Goal: Communication & Community: Answer question/provide support

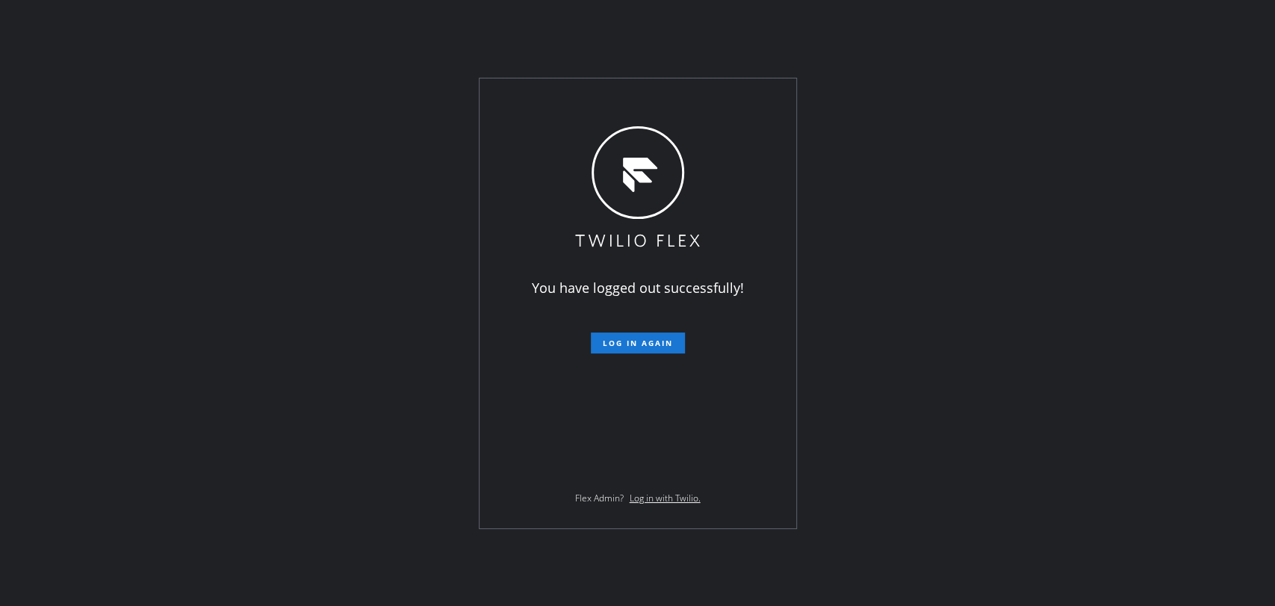
click at [665, 343] on span "Log in again" at bounding box center [638, 343] width 70 height 10
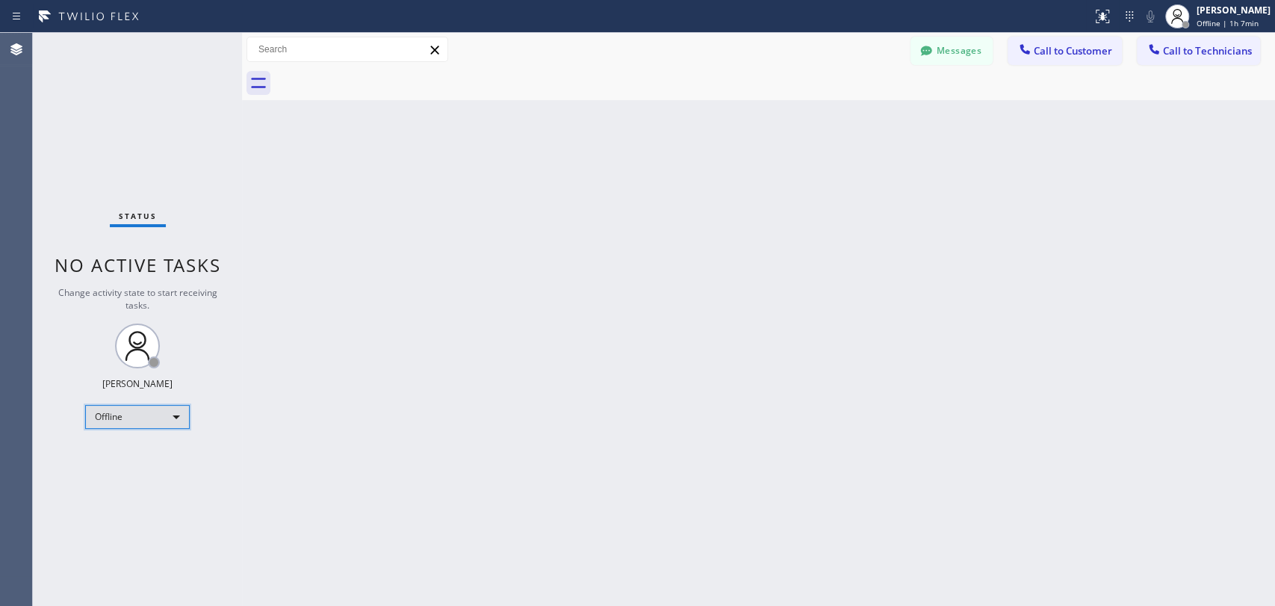
click at [146, 414] on div "Offline" at bounding box center [137, 417] width 105 height 24
click at [146, 457] on li "Available" at bounding box center [137, 454] width 102 height 18
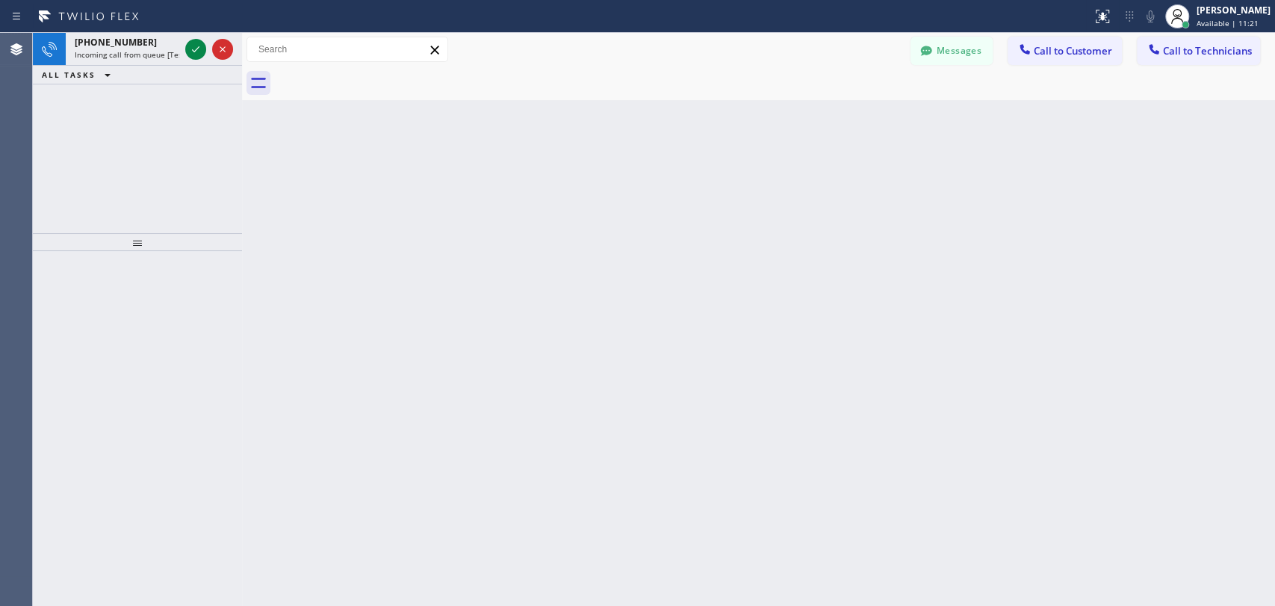
click at [848, 226] on div "Back to Dashboard Change Sender ID Customers Technicians TL [PERSON_NAME] Lead …" at bounding box center [758, 319] width 1033 height 573
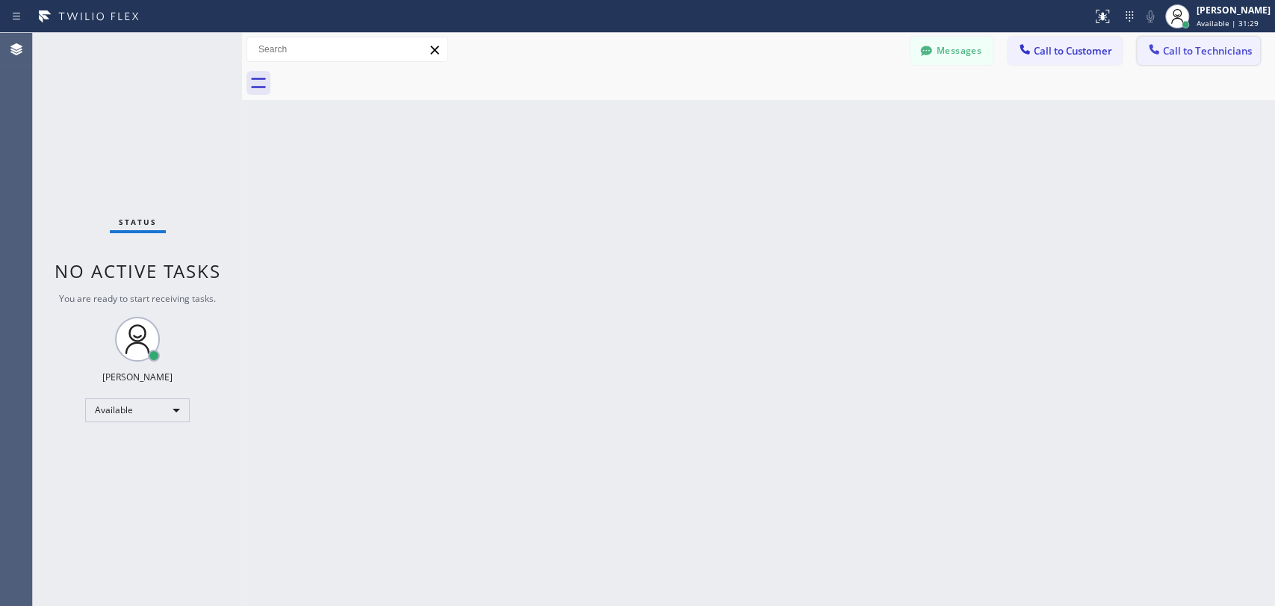
click at [1193, 56] on span "Call to Technicians" at bounding box center [1207, 50] width 89 height 13
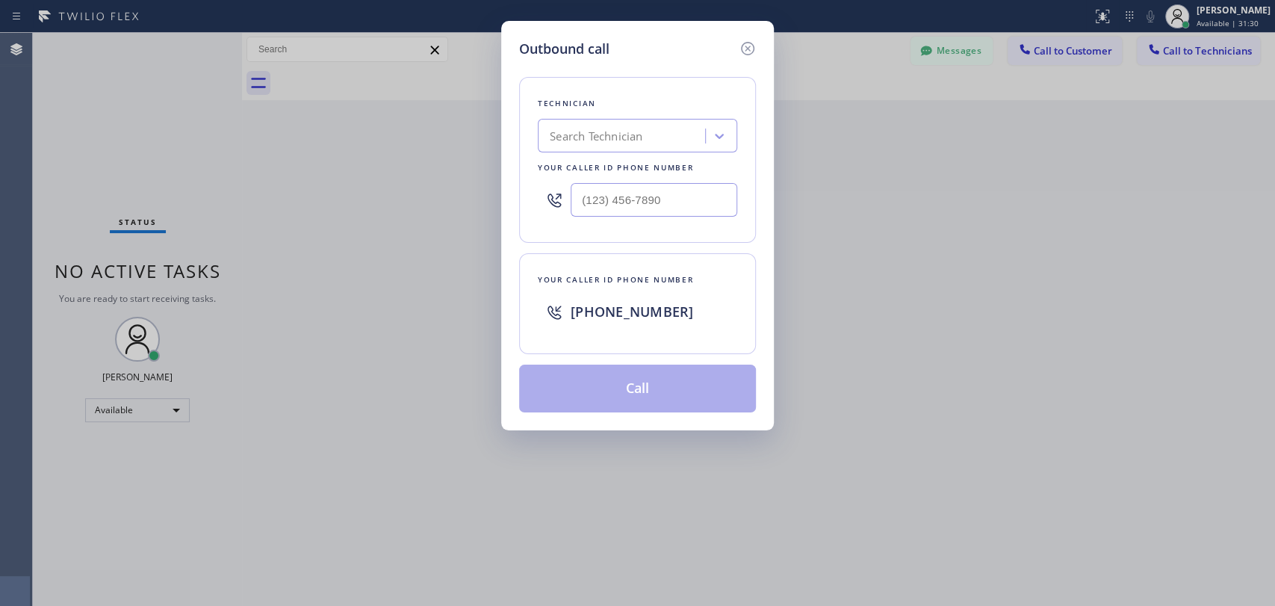
click at [659, 140] on div "Search Technician" at bounding box center [623, 136] width 163 height 26
type input "arme"
click at [676, 172] on div "[PERSON_NAME]" at bounding box center [637, 167] width 199 height 27
type input "[PHONE_NUMBER]"
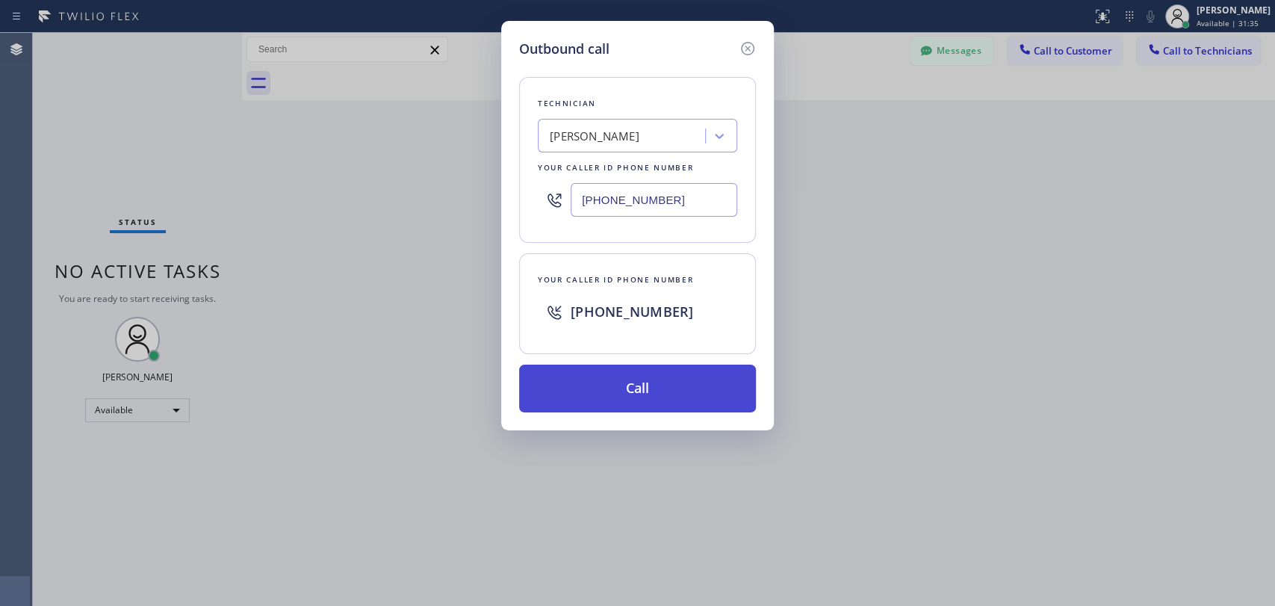
click at [680, 382] on button "Call" at bounding box center [637, 388] width 237 height 48
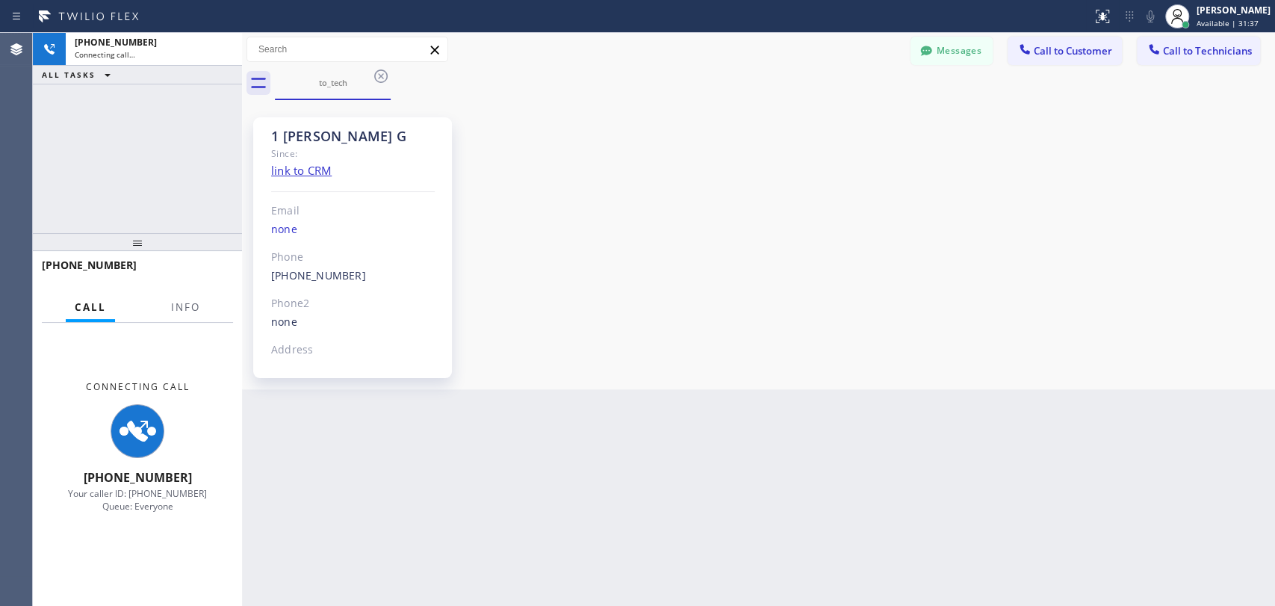
scroll to position [2816, 0]
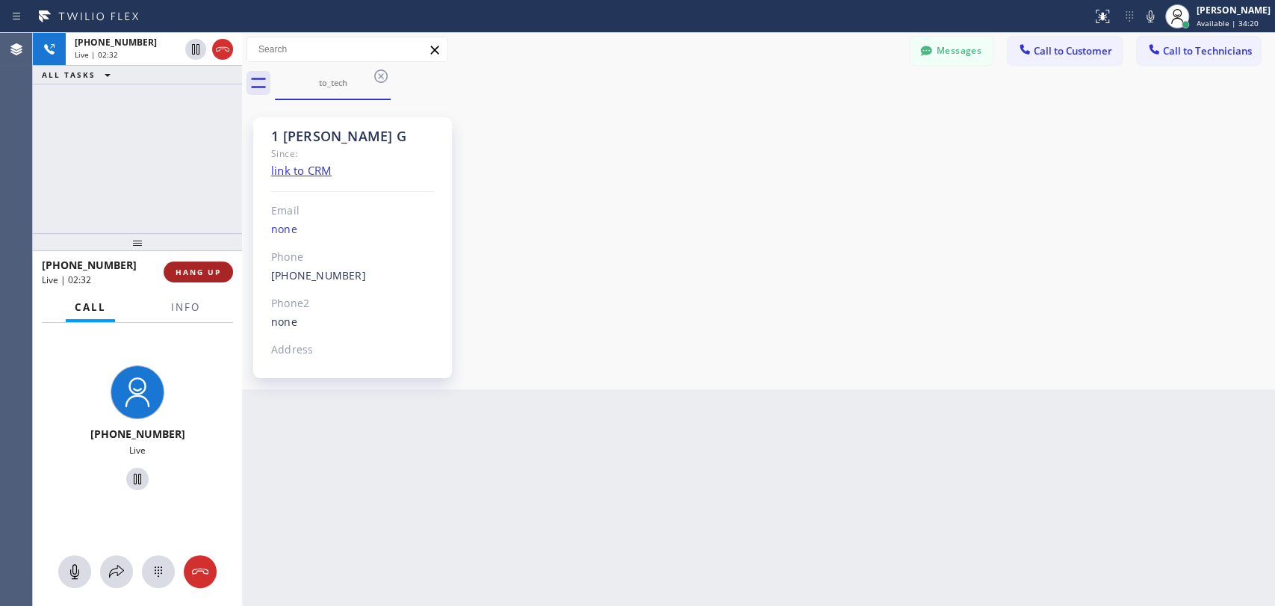
click at [181, 278] on button "HANG UP" at bounding box center [198, 271] width 69 height 21
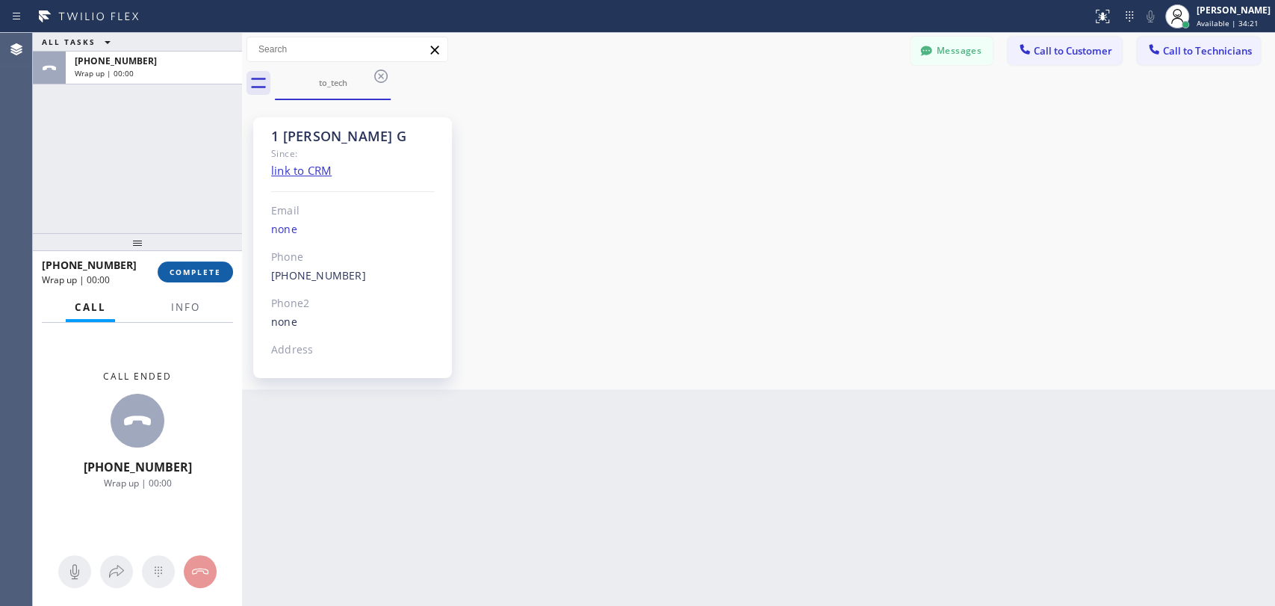
click at [181, 275] on span "COMPLETE" at bounding box center [196, 272] width 52 height 10
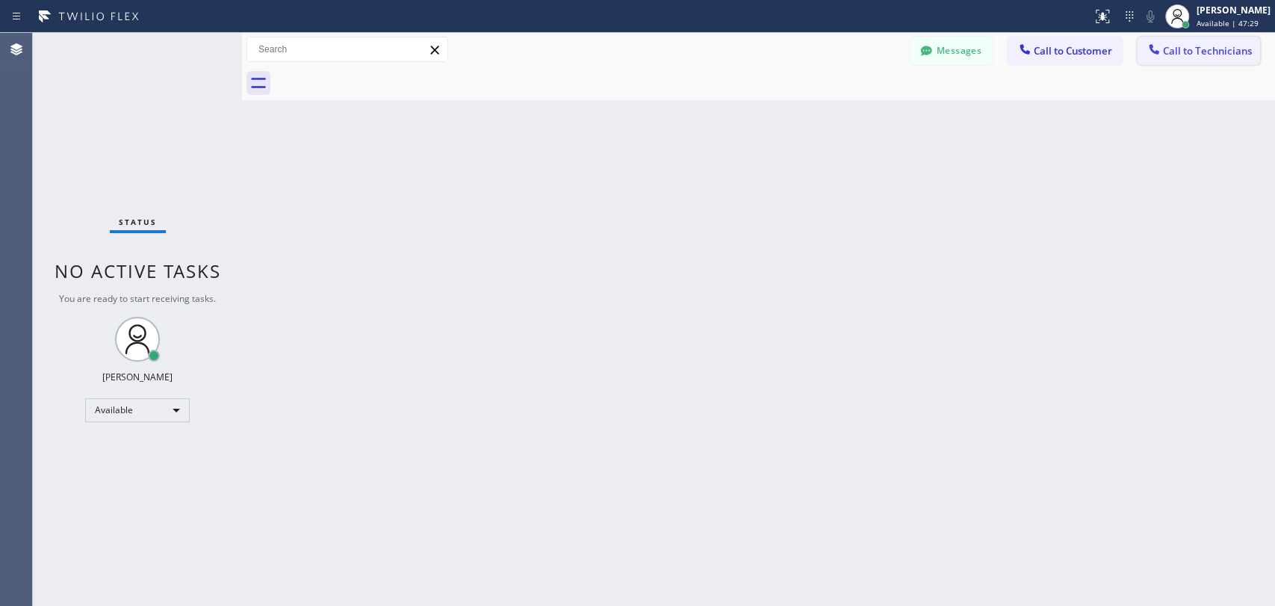
click at [1183, 55] on span "Call to Technicians" at bounding box center [1207, 50] width 89 height 13
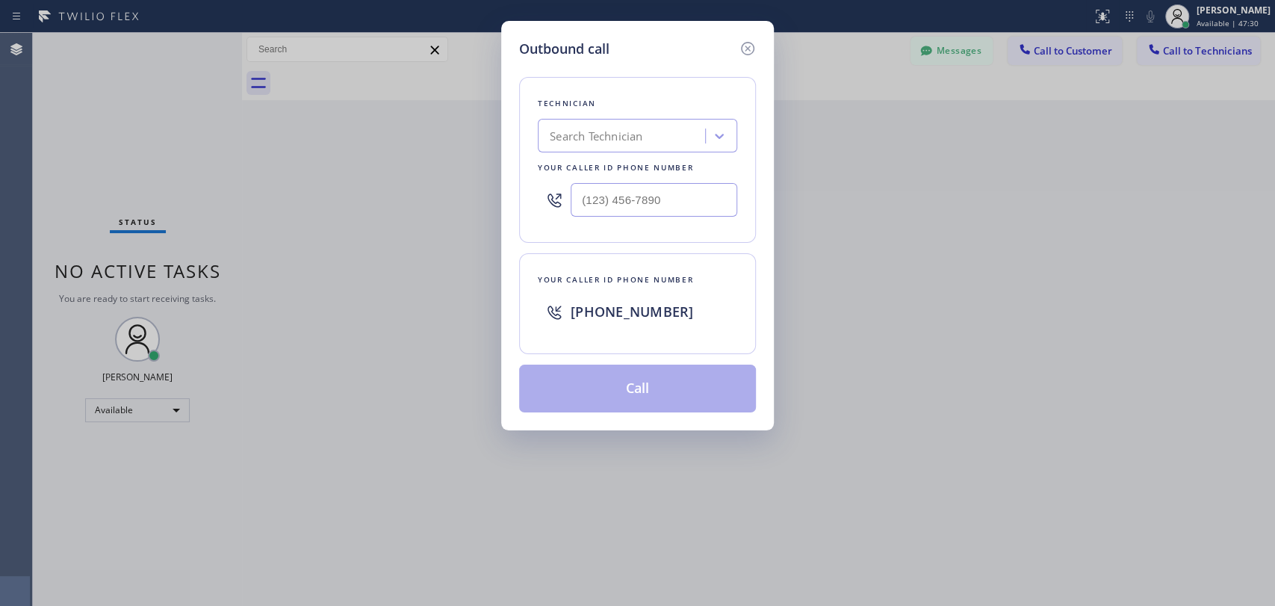
click at [629, 133] on div "Search Technician" at bounding box center [596, 136] width 93 height 17
type input "[PERSON_NAME]"
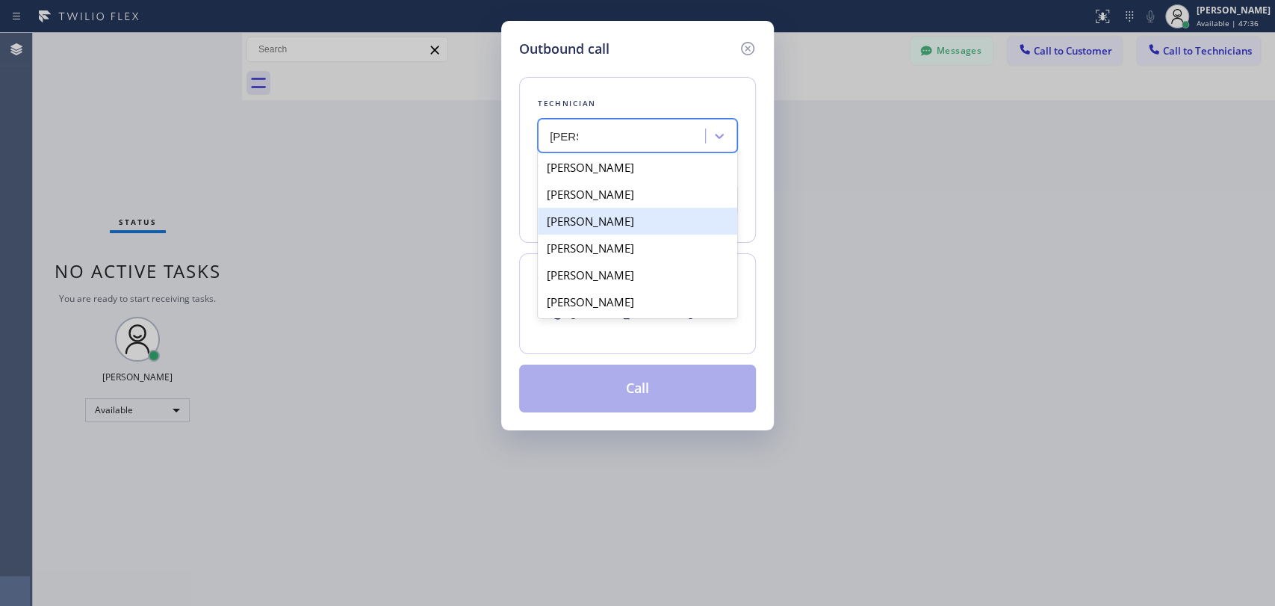
click at [646, 223] on div "[PERSON_NAME]" at bounding box center [637, 221] width 199 height 27
type input "[PHONE_NUMBER]"
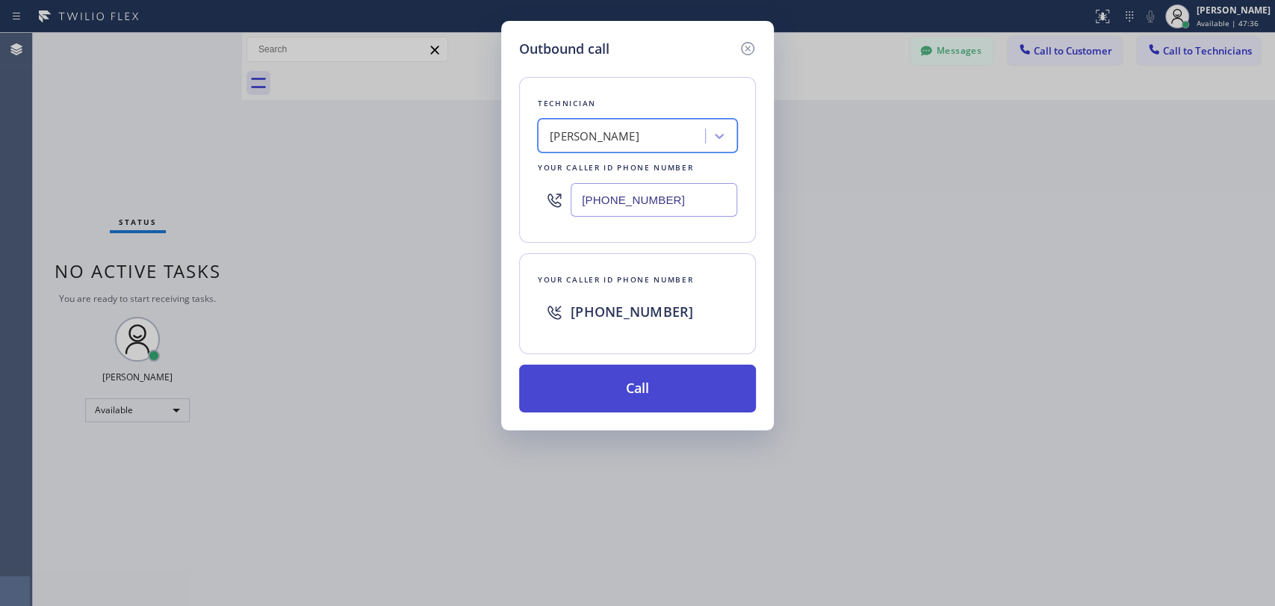
click at [648, 395] on button "Call" at bounding box center [637, 388] width 237 height 48
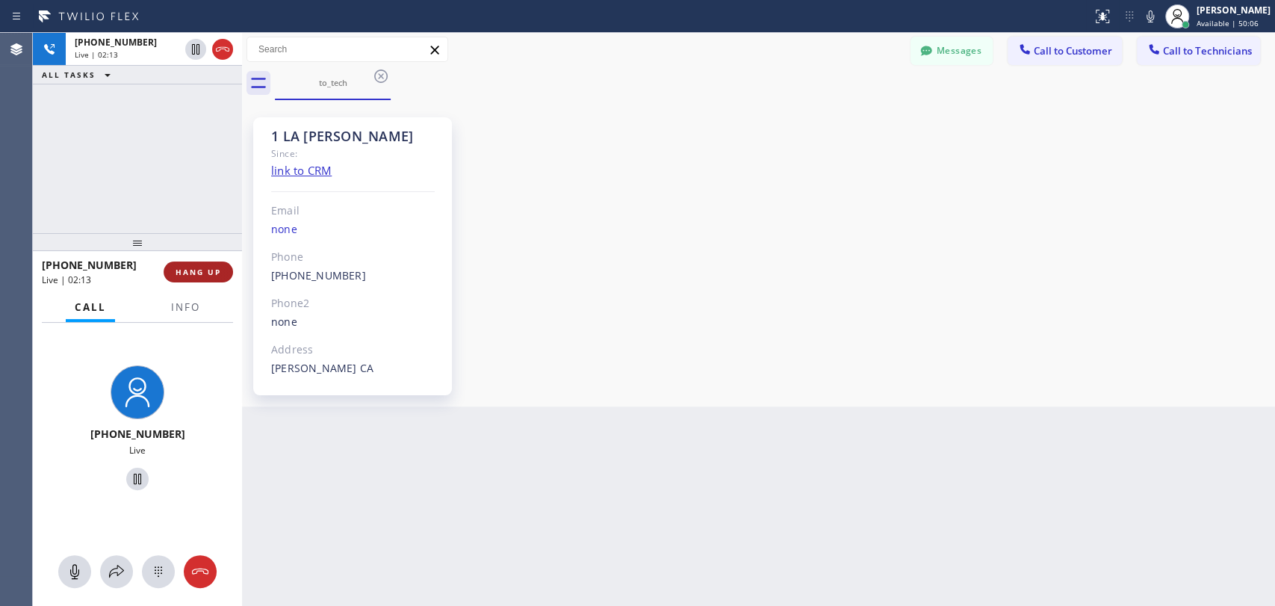
click at [192, 269] on span "HANG UP" at bounding box center [198, 272] width 46 height 10
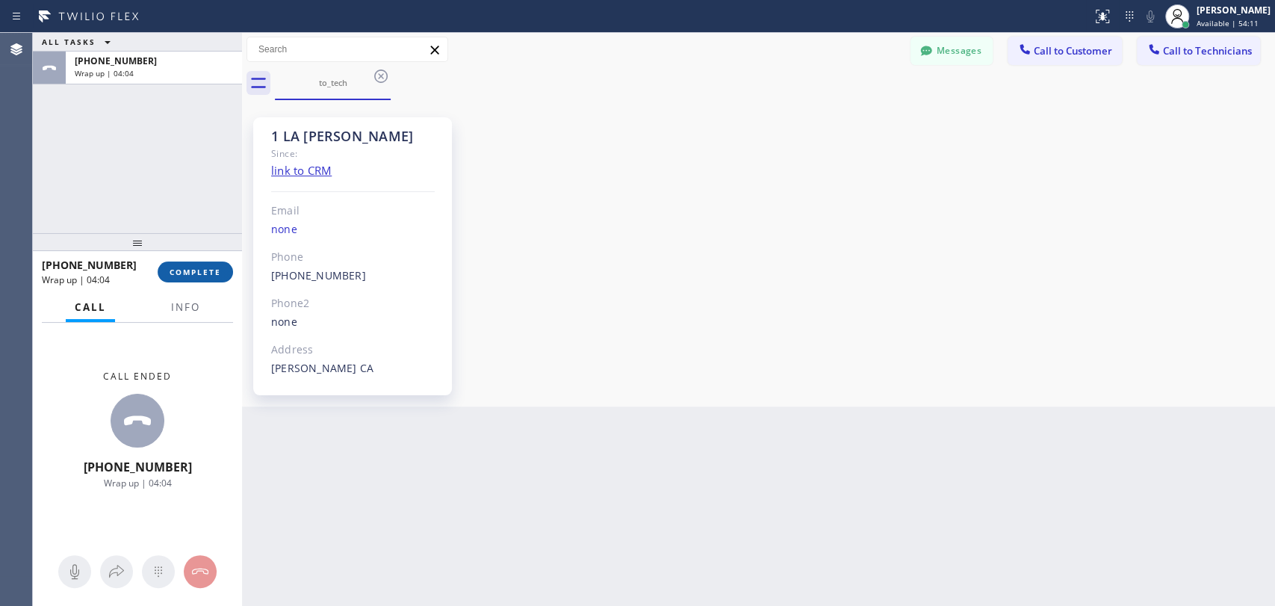
click at [210, 269] on span "COMPLETE" at bounding box center [196, 272] width 52 height 10
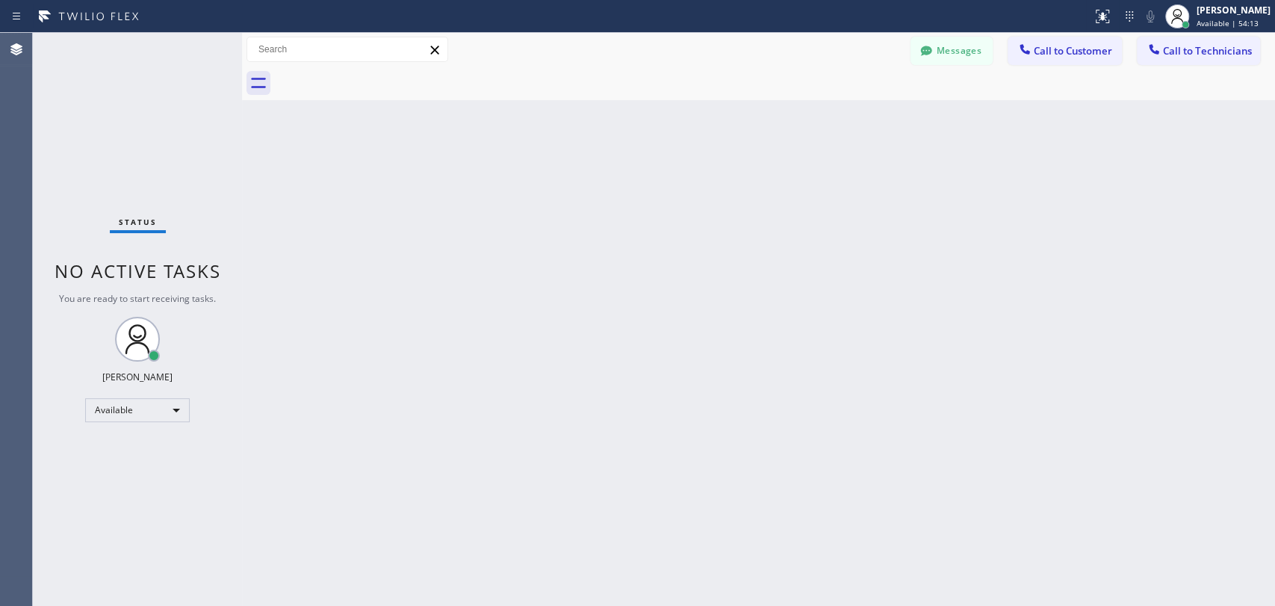
drag, startPoint x: 1189, startPoint y: 47, endPoint x: 1066, endPoint y: 48, distance: 122.5
click at [1190, 48] on span "Call to Technicians" at bounding box center [1207, 50] width 89 height 13
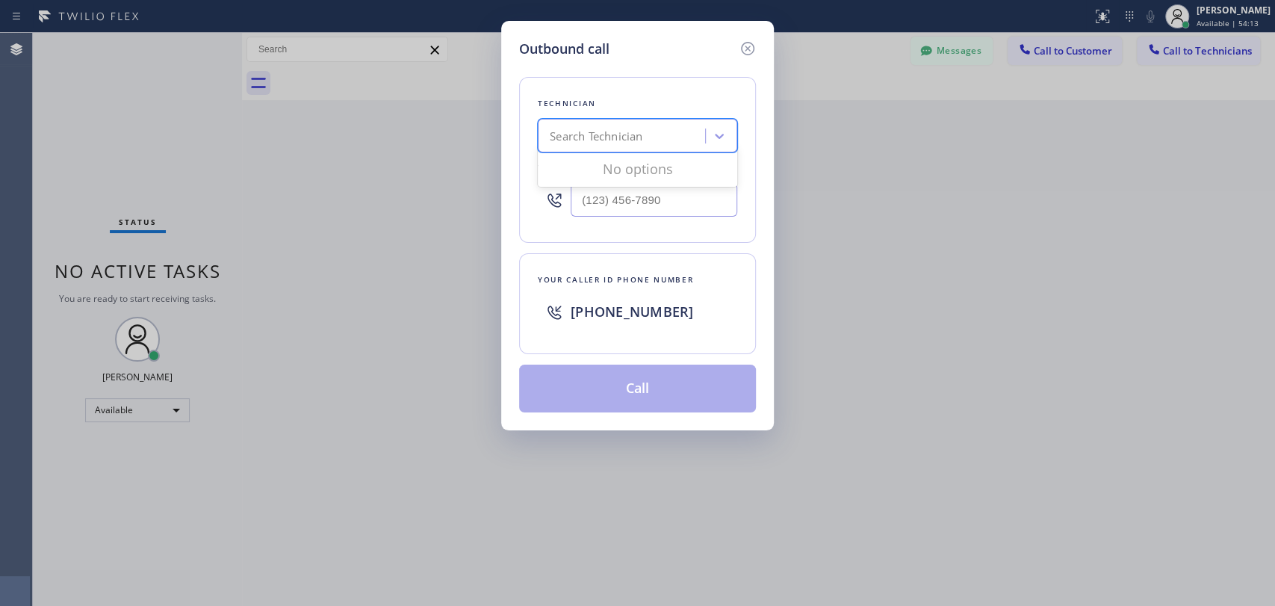
click at [615, 140] on div "Search Technician" at bounding box center [596, 136] width 93 height 17
type input "f"
type input "[PERSON_NAME]"
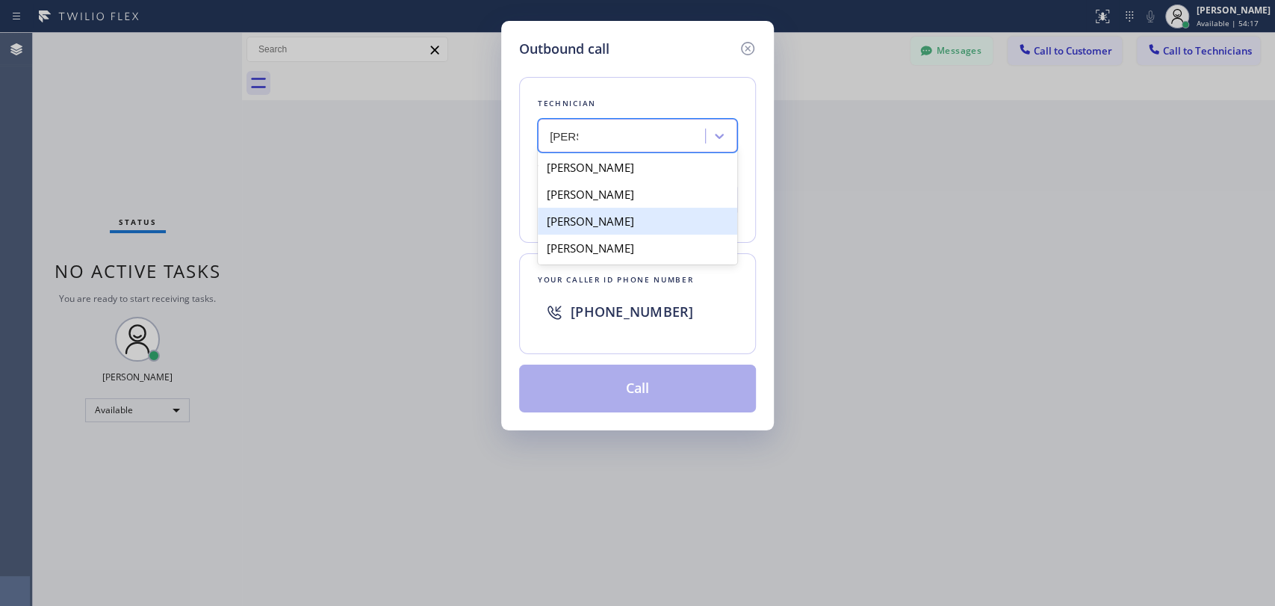
click at [673, 223] on div "[PERSON_NAME]" at bounding box center [637, 221] width 199 height 27
type input "[PHONE_NUMBER]"
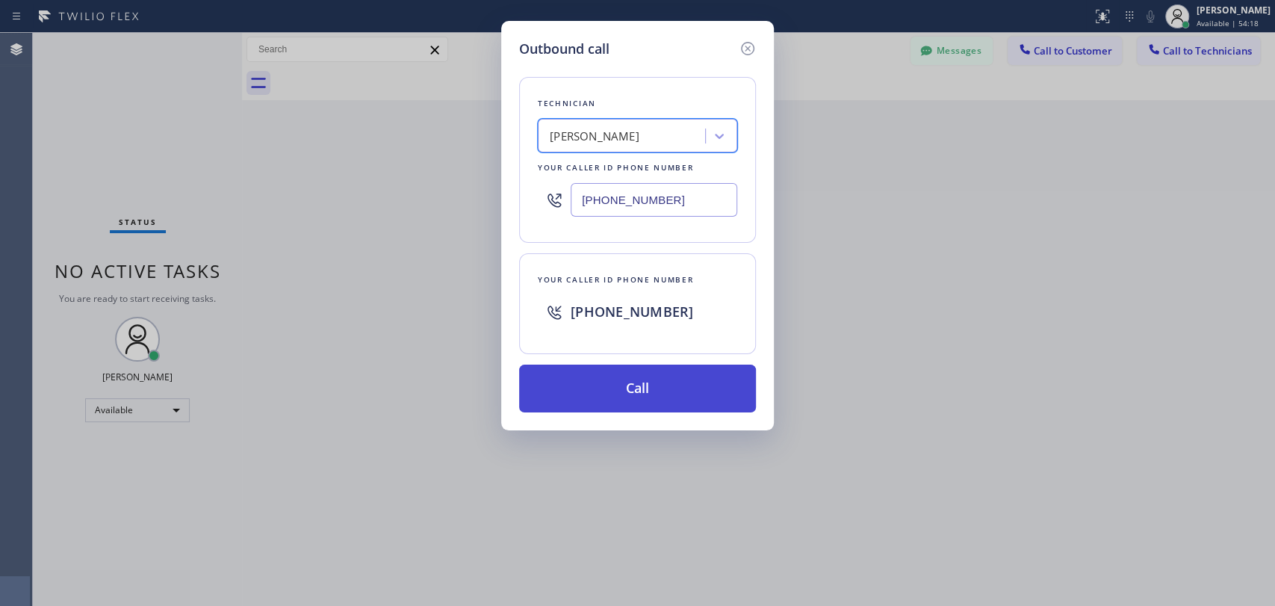
click at [667, 396] on button "Call" at bounding box center [637, 388] width 237 height 48
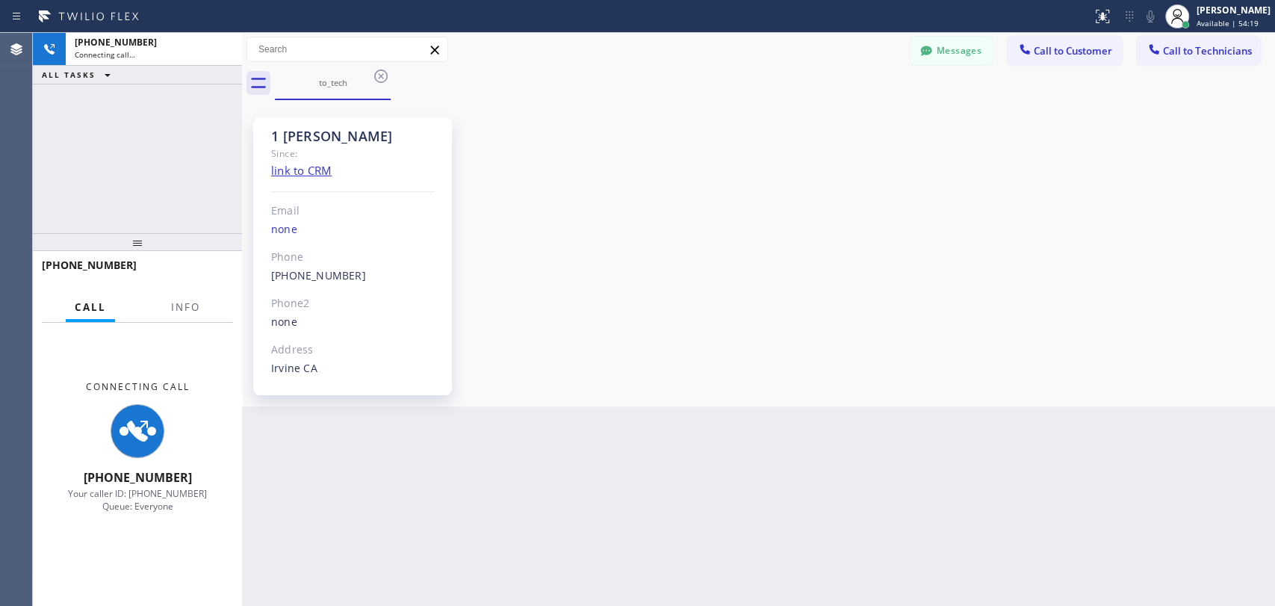
scroll to position [6812, 0]
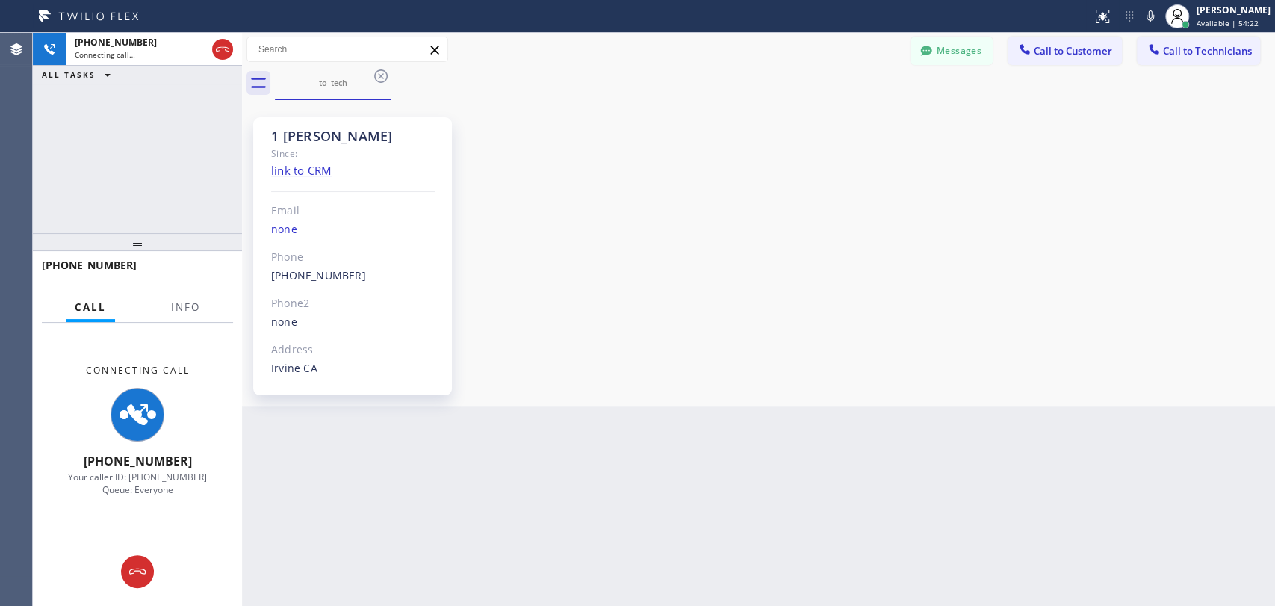
click at [1048, 273] on div "1 [PERSON_NAME] Since: link to CRM Email none Phone [PHONE_NUMBER] Outbound cal…" at bounding box center [758, 253] width 1025 height 299
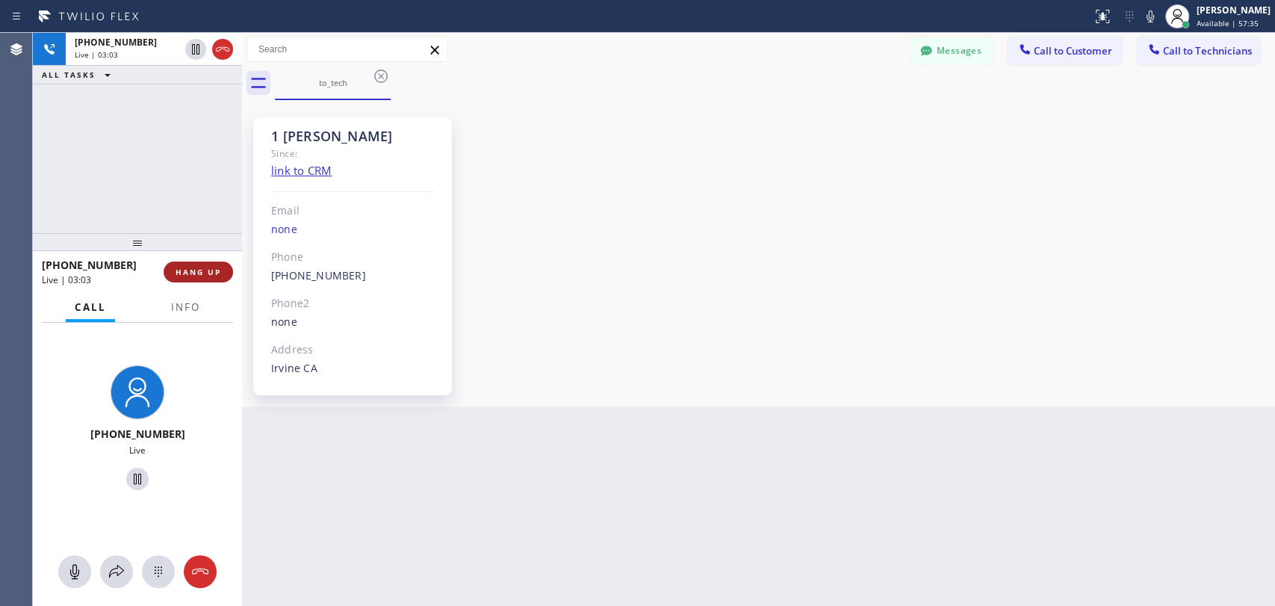
click at [211, 270] on span "HANG UP" at bounding box center [198, 272] width 46 height 10
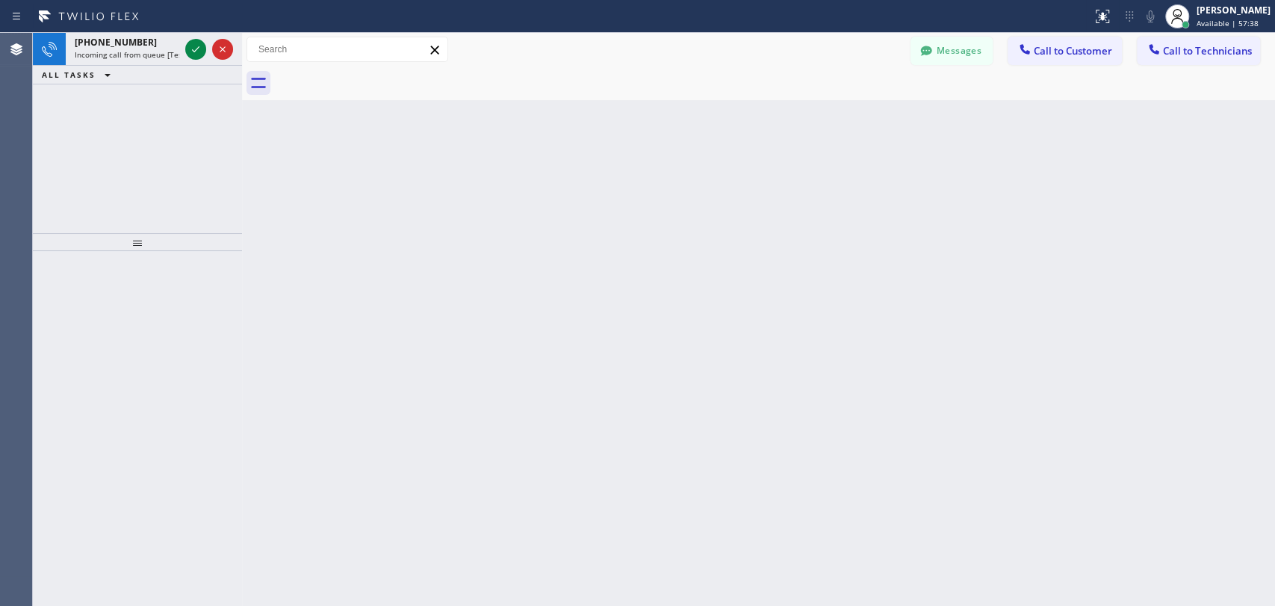
drag, startPoint x: 1082, startPoint y: 214, endPoint x: 1010, endPoint y: 205, distance: 72.3
click at [1082, 214] on div "Back to Dashboard Change Sender ID Customers Technicians TL [PERSON_NAME] Lead …" at bounding box center [758, 319] width 1033 height 573
click at [1094, 297] on div "Back to Dashboard Change Sender ID Customers Technicians TL [PERSON_NAME] Lead …" at bounding box center [758, 319] width 1033 height 573
